Goal: Task Accomplishment & Management: Complete application form

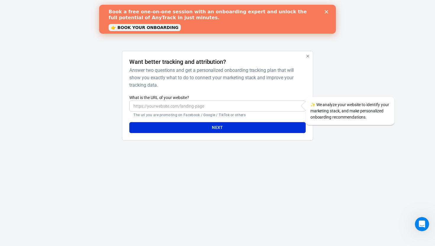
click at [326, 10] on icon "Close" at bounding box center [327, 12] width 4 height 4
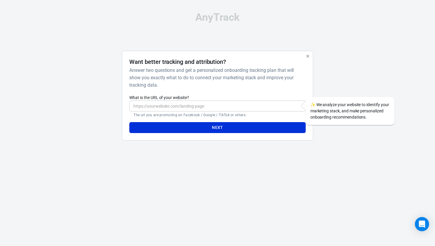
click at [199, 105] on input "What is the URL of your website?" at bounding box center [217, 106] width 176 height 11
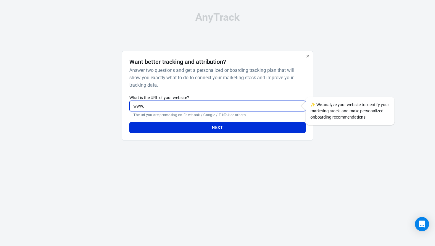
type input "www."
